Goal: Navigation & Orientation: Find specific page/section

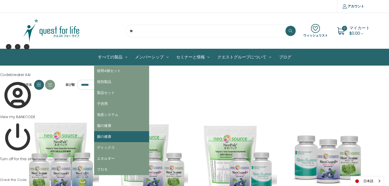
click at [102, 137] on link "腸の健康" at bounding box center [121, 136] width 55 height 11
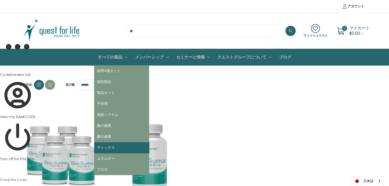
click at [102, 148] on link "デトックス" at bounding box center [121, 147] width 55 height 11
